Goal: Task Accomplishment & Management: Use online tool/utility

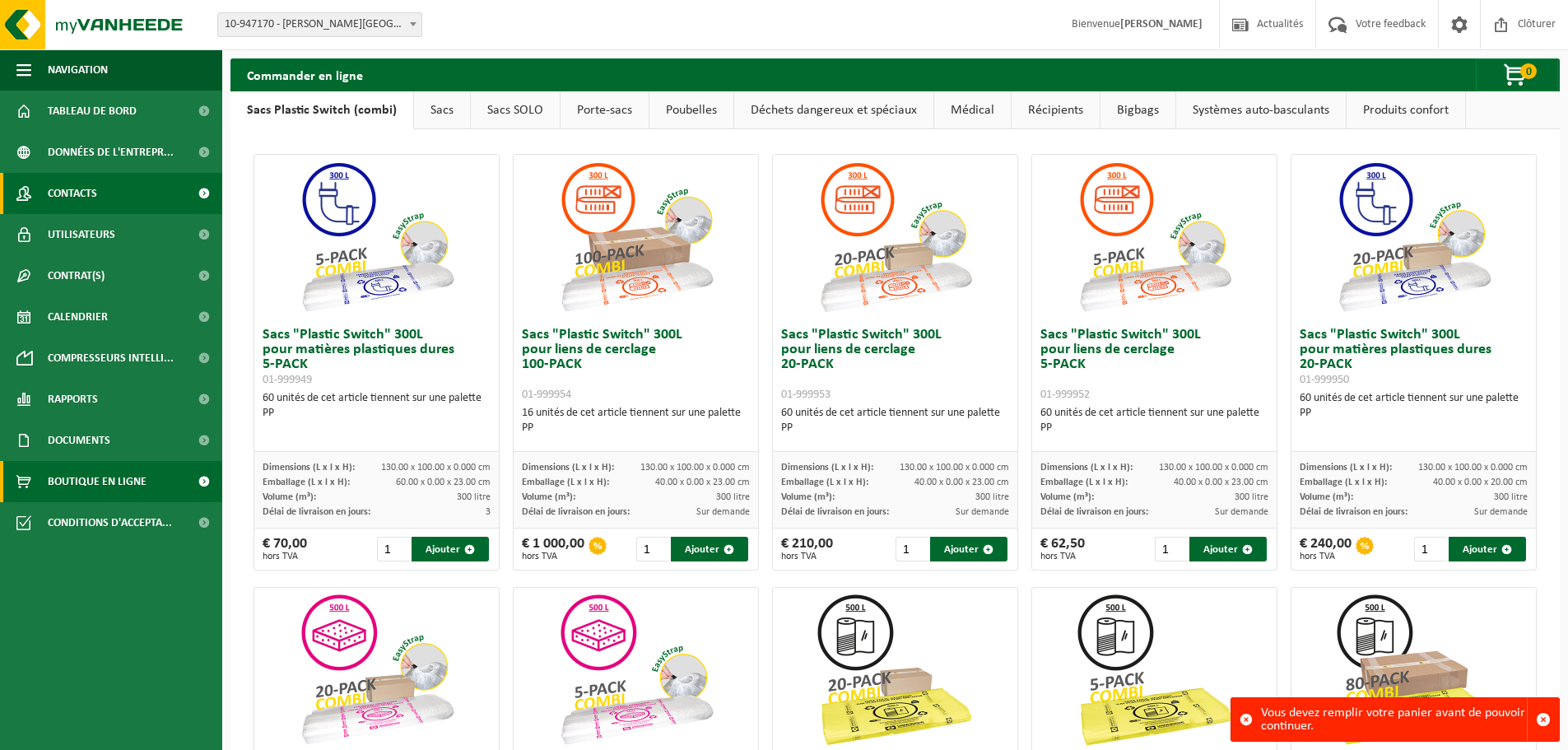
click at [123, 195] on link "Contacts" at bounding box center [111, 193] width 222 height 41
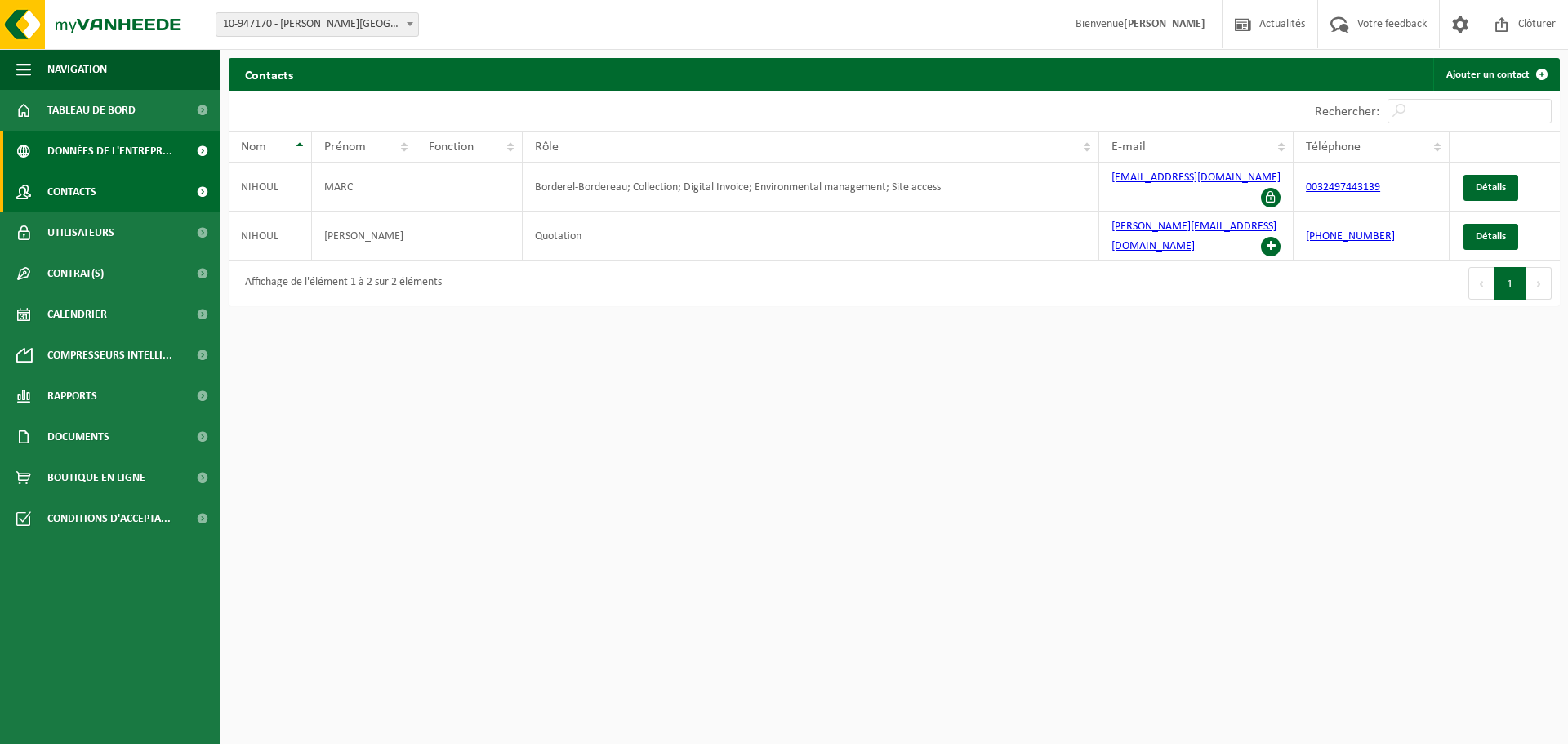
click at [65, 164] on span "Données de l'entrepr..." at bounding box center [109, 151] width 125 height 41
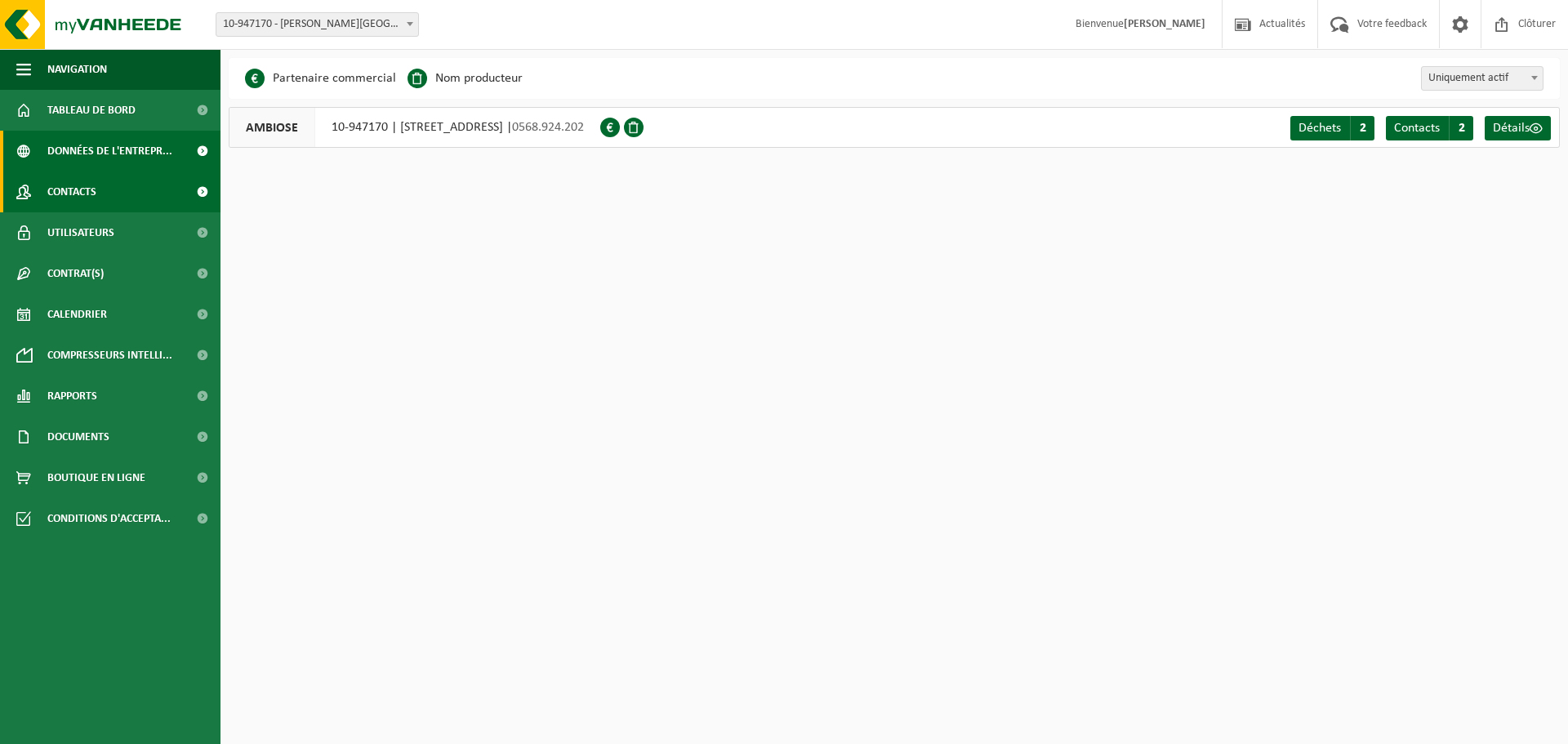
click at [66, 195] on span "Contacts" at bounding box center [71, 191] width 49 height 41
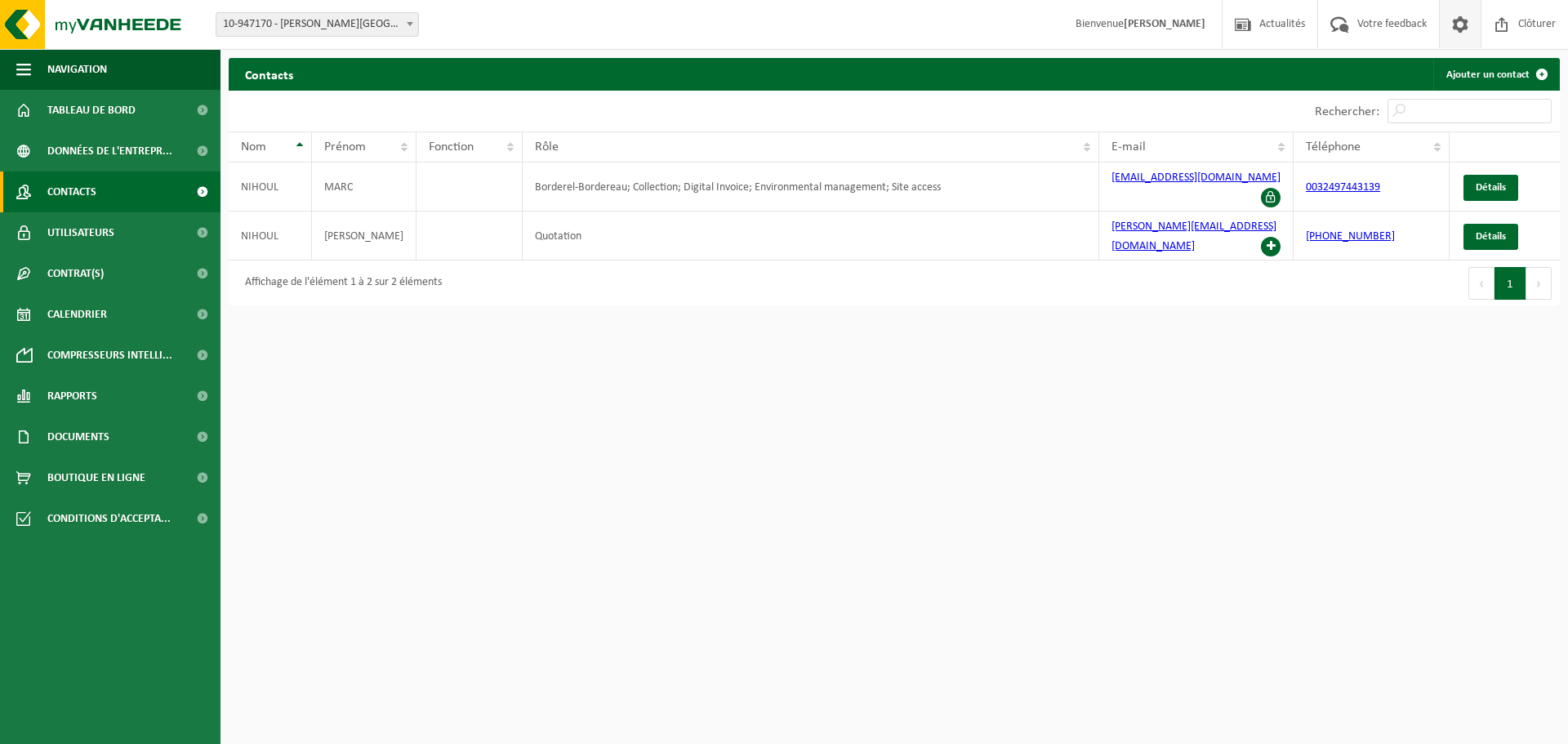
click at [1447, 29] on span at bounding box center [1459, 24] width 24 height 48
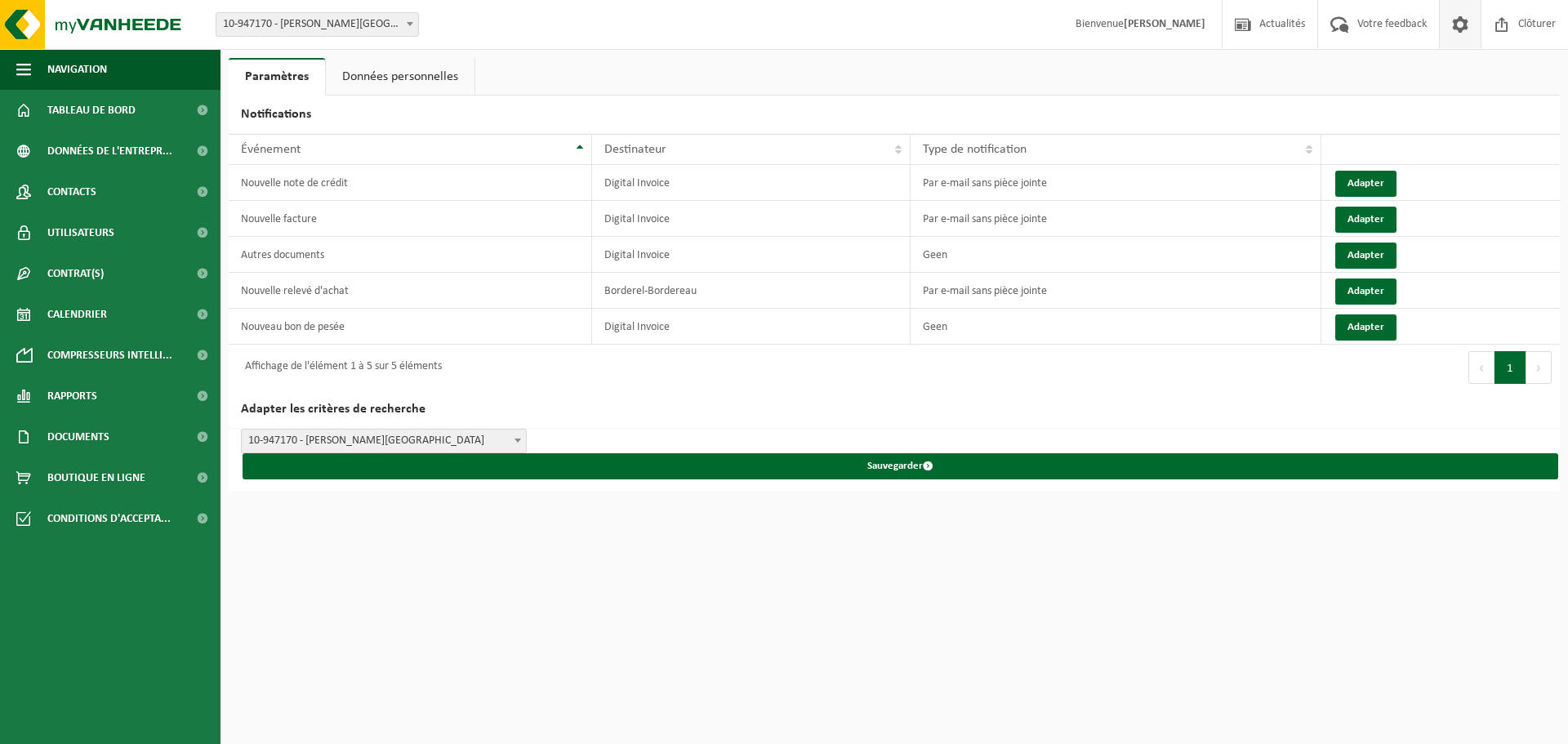
click at [373, 87] on link "Données personnelles" at bounding box center [400, 76] width 149 height 38
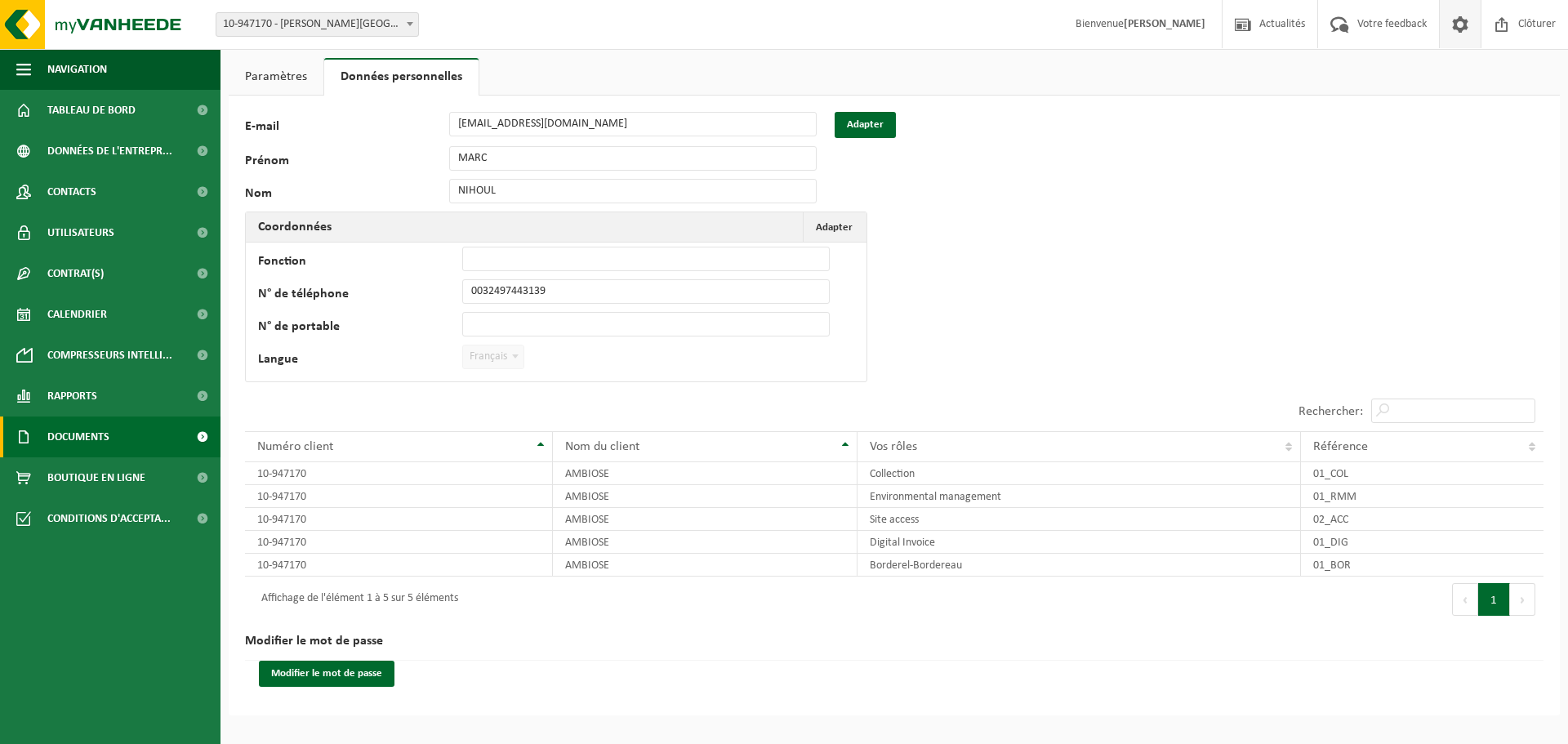
click at [120, 419] on link "Documents" at bounding box center [110, 437] width 220 height 41
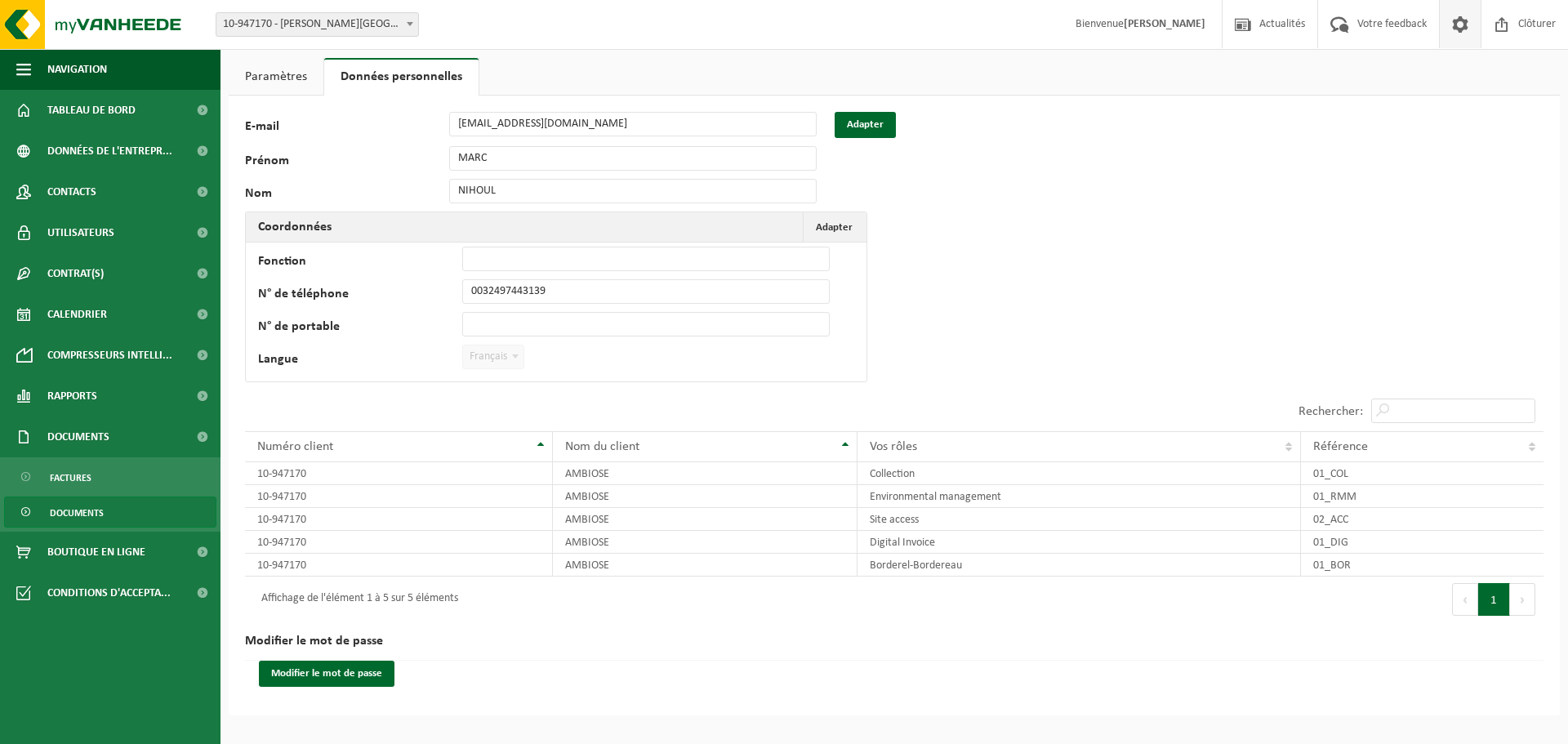
click at [100, 503] on span "Documents" at bounding box center [77, 513] width 54 height 31
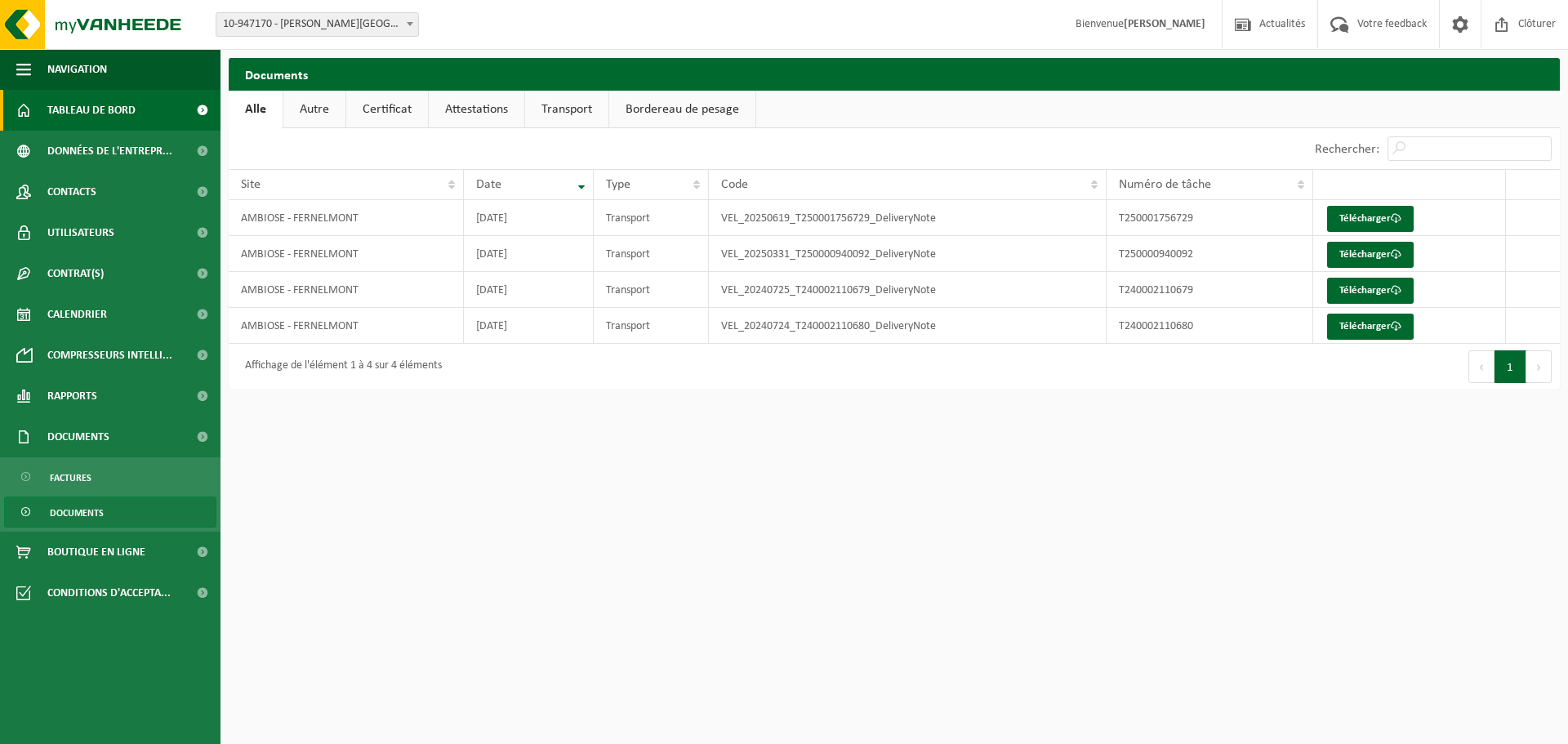
click at [122, 103] on span "Tableau de bord" at bounding box center [91, 110] width 88 height 41
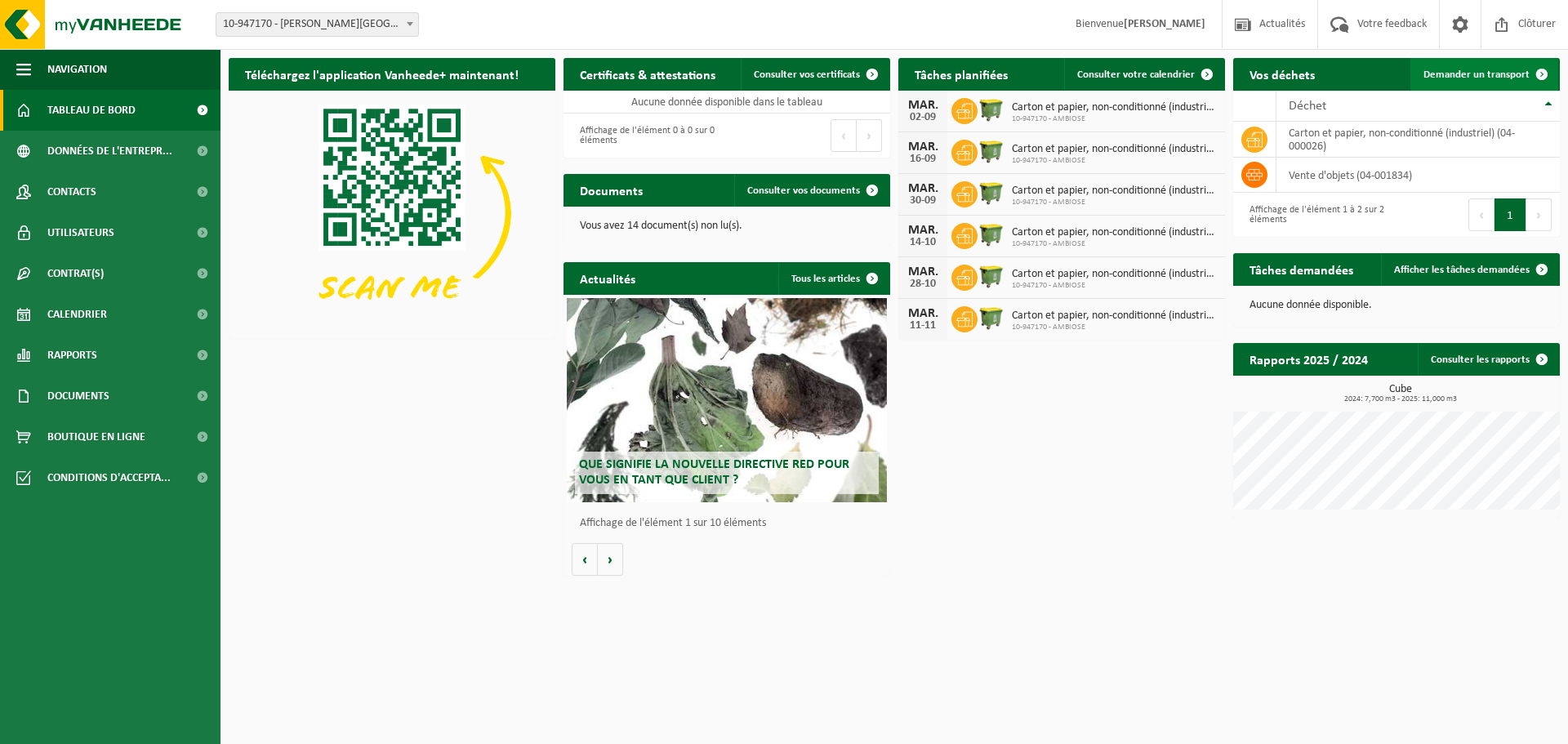
click at [1480, 80] on span "Demander un transport" at bounding box center [1476, 74] width 106 height 11
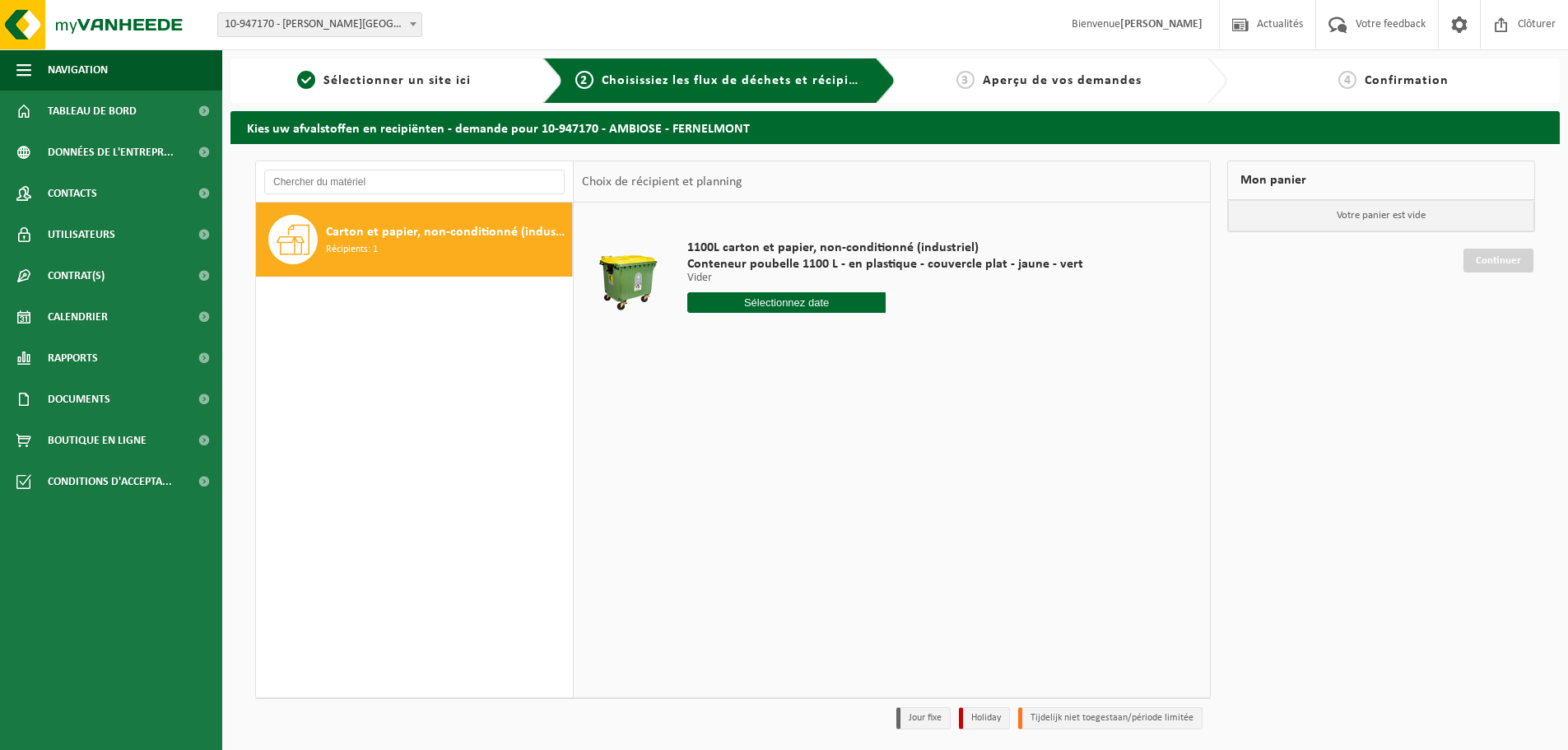
click at [403, 243] on div "Carton et papier, non-conditionné (industriel) Récipients: 1" at bounding box center [447, 240] width 242 height 50
click at [135, 155] on span "Données de l'entrepr..." at bounding box center [110, 152] width 126 height 41
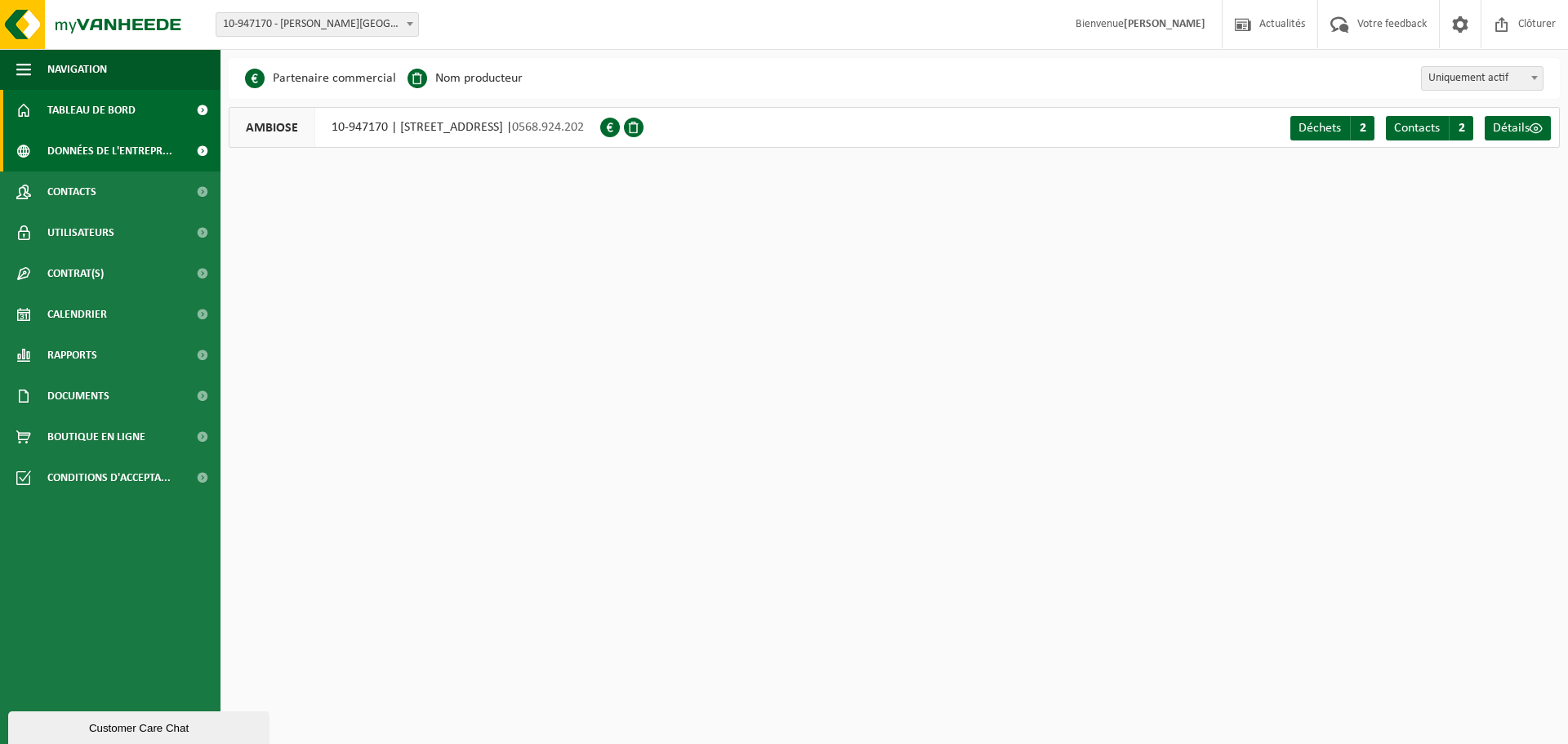
click at [59, 100] on span "Tableau de bord" at bounding box center [91, 110] width 88 height 41
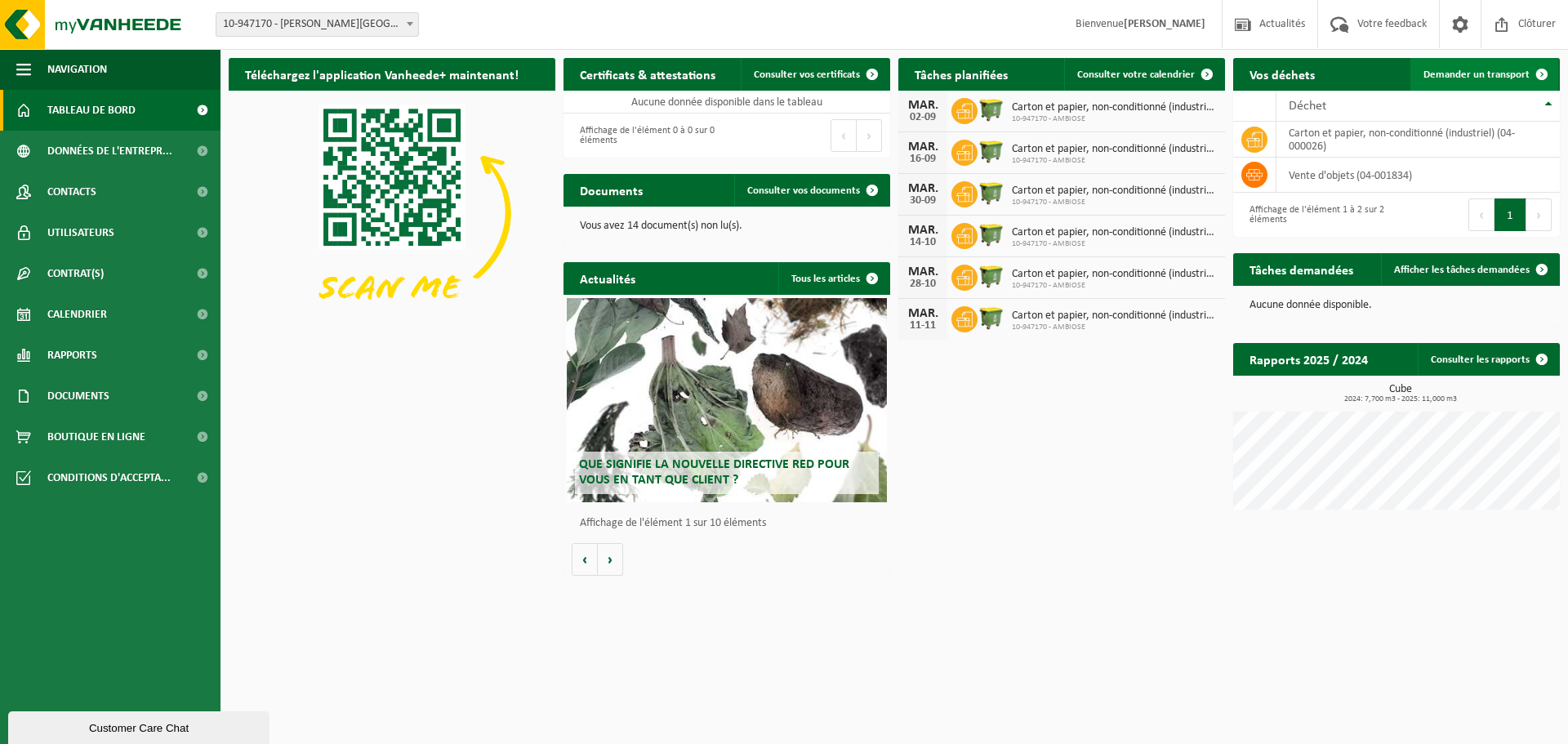
click at [1489, 76] on span "Demander un transport" at bounding box center [1476, 74] width 106 height 11
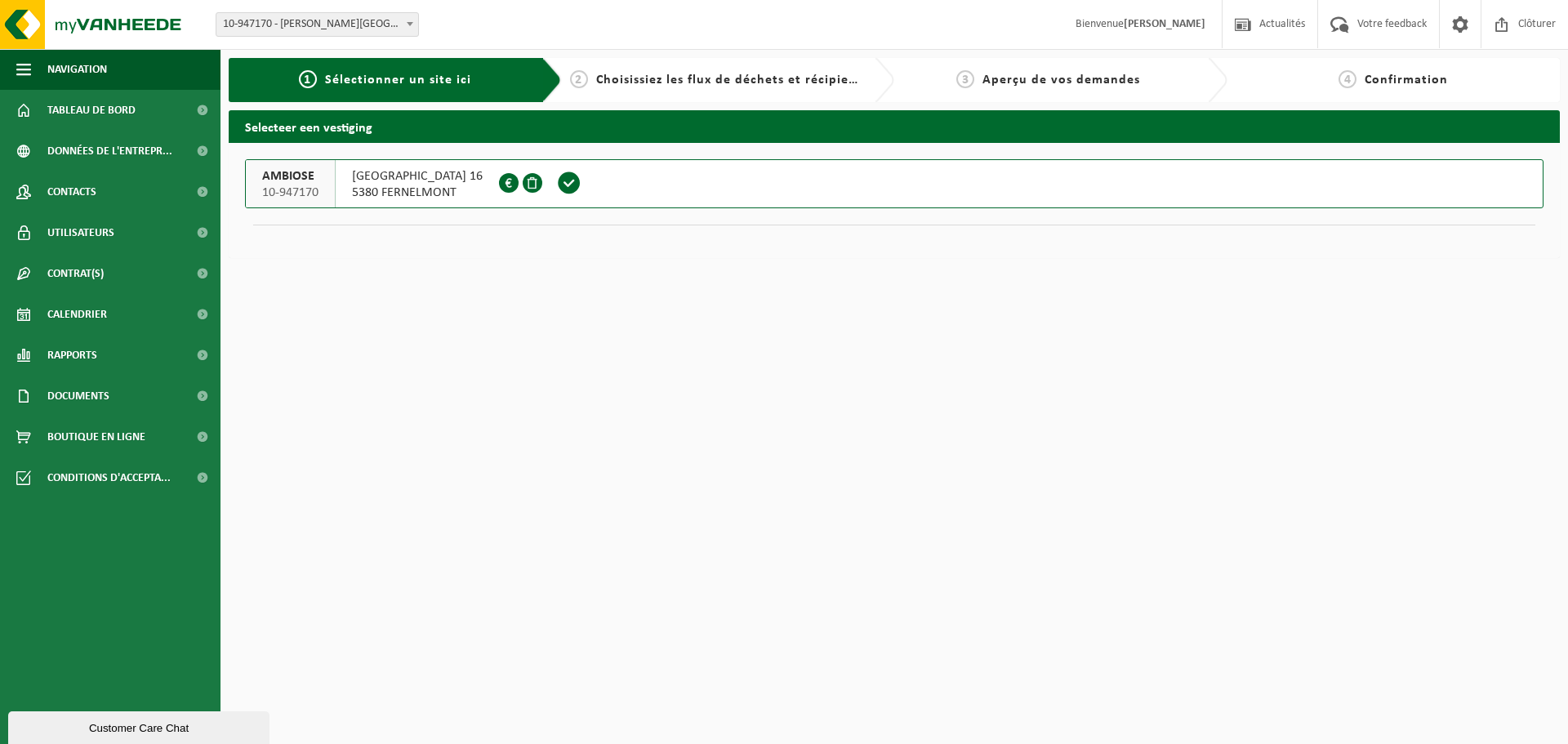
click at [721, 92] on div "2 Choisissiez les flux de déchets et récipients" at bounding box center [727, 80] width 333 height 44
click at [721, 76] on span "Choisissiez les flux de déchets et récipients" at bounding box center [731, 80] width 271 height 14
click at [582, 188] on span at bounding box center [568, 183] width 24 height 24
